Goal: Information Seeking & Learning: Learn about a topic

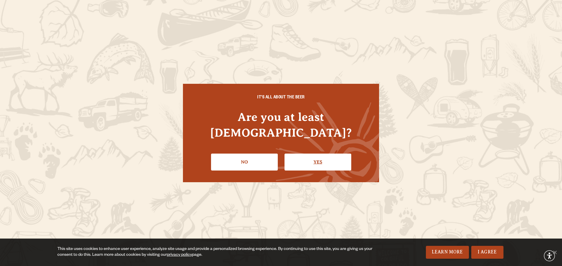
click at [314, 157] on link "Yes" at bounding box center [317, 162] width 67 height 17
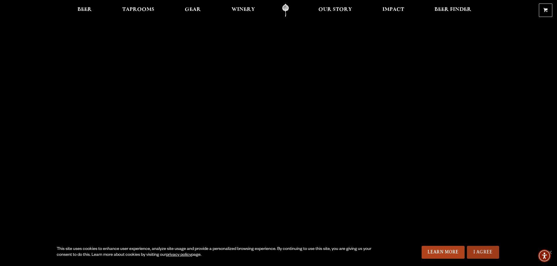
click at [481, 250] on link "I Agree" at bounding box center [483, 252] width 32 height 13
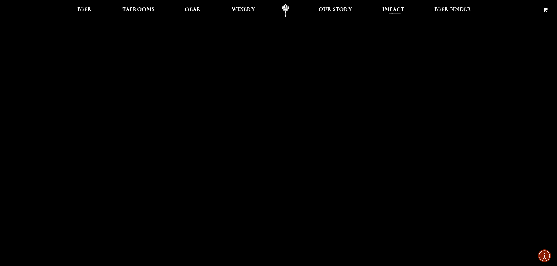
click at [398, 10] on span "Impact" at bounding box center [394, 9] width 22 height 5
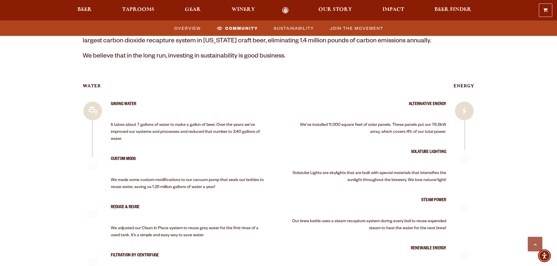
scroll to position [907, 0]
